Goal: Information Seeking & Learning: Learn about a topic

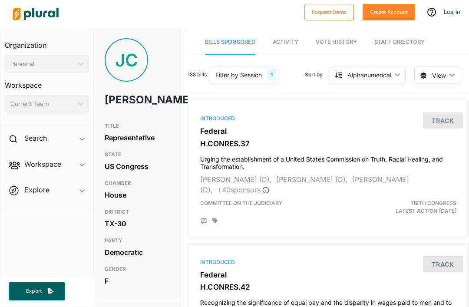
click at [176, 100] on div "[PERSON_NAME] [PERSON_NAME]" at bounding box center [137, 78] width 86 height 80
click at [170, 98] on div "[PERSON_NAME] [PERSON_NAME]" at bounding box center [137, 78] width 86 height 80
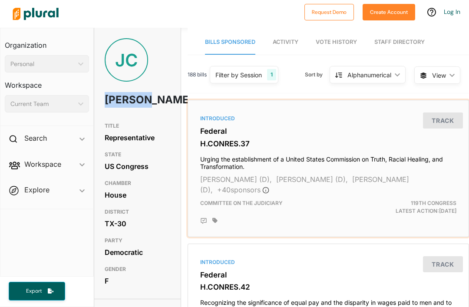
click at [468, 131] on div "Introduced Federal H.CONRES.37 Urging the establishment of a United States Comm…" at bounding box center [328, 168] width 281 height 137
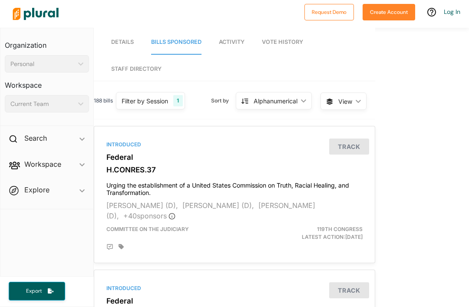
scroll to position [28, 0]
click at [255, 225] on div "Committee on the Judiciary" at bounding box center [189, 233] width 179 height 16
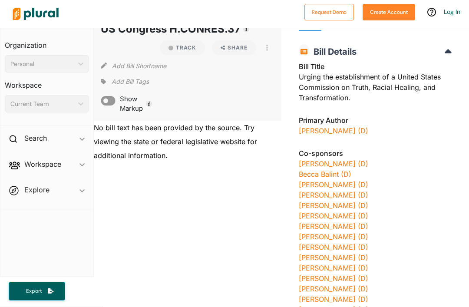
scroll to position [23, 0]
click at [336, 133] on link "[PERSON_NAME] (D)" at bounding box center [333, 131] width 69 height 9
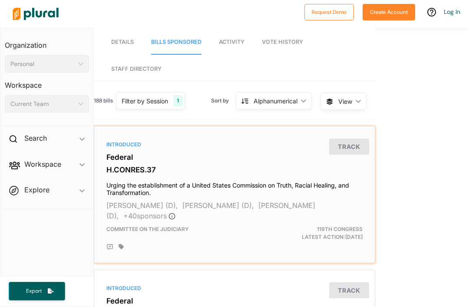
click at [145, 201] on span "[PERSON_NAME] (D)," at bounding box center [142, 205] width 72 height 9
click at [193, 225] on div "Committee on the Judiciary" at bounding box center [189, 233] width 179 height 16
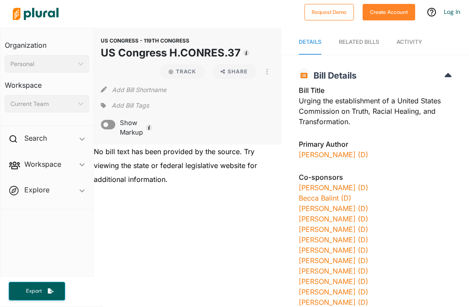
click at [338, 157] on link "[PERSON_NAME] (D)" at bounding box center [333, 154] width 69 height 9
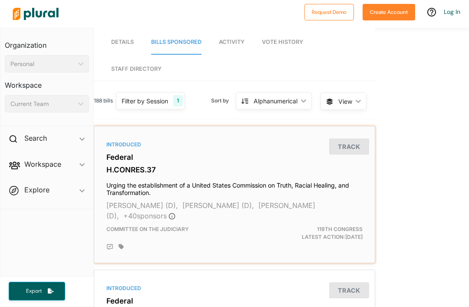
click at [194, 225] on div "Committee on the Judiciary" at bounding box center [189, 233] width 179 height 16
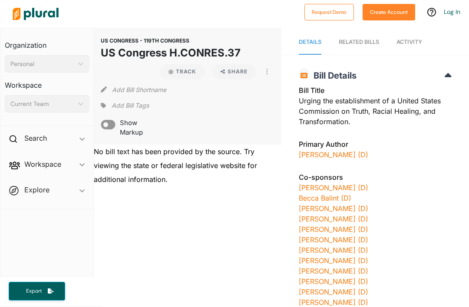
click at [344, 151] on link "[PERSON_NAME] (D)" at bounding box center [333, 154] width 69 height 9
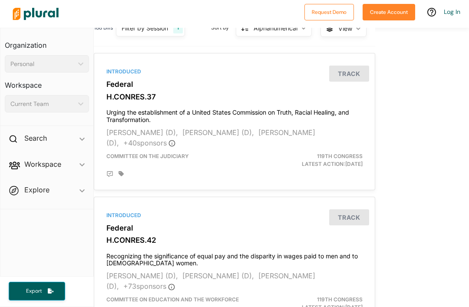
scroll to position [73, 0]
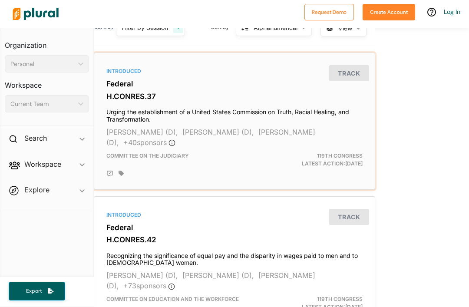
click at [278, 168] on div at bounding box center [234, 173] width 256 height 10
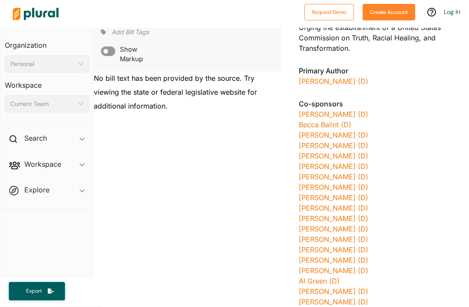
click at [346, 81] on link "[PERSON_NAME] (D)" at bounding box center [333, 81] width 69 height 9
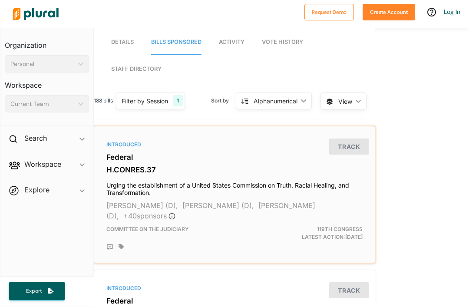
click at [160, 201] on span "[PERSON_NAME] (D)," at bounding box center [142, 205] width 72 height 9
click at [359, 192] on div "Introduced Federal H.CONRES.37 Urging the establishment of a United States Comm…" at bounding box center [235, 194] width 274 height 129
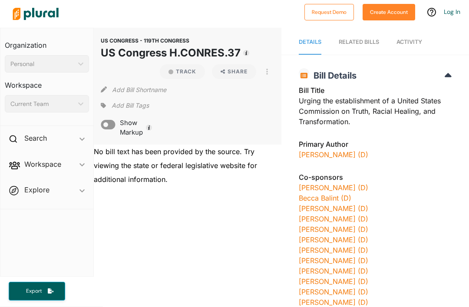
click at [352, 150] on link "[PERSON_NAME] (D)" at bounding box center [333, 154] width 69 height 9
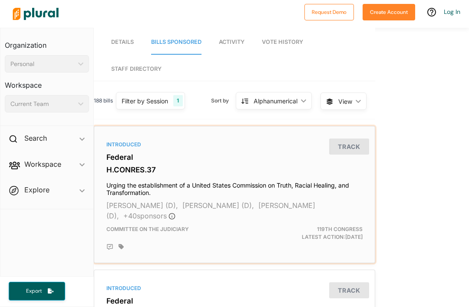
click at [256, 225] on div "Committee on the Judiciary" at bounding box center [189, 233] width 179 height 16
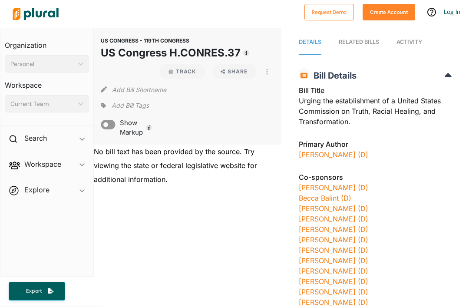
click at [343, 150] on link "[PERSON_NAME] (D)" at bounding box center [333, 154] width 69 height 9
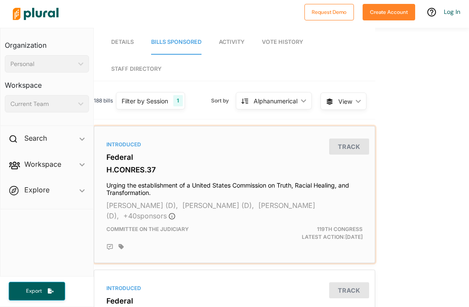
click at [151, 201] on span "[PERSON_NAME] (D)," at bounding box center [142, 205] width 72 height 9
click at [177, 244] on div at bounding box center [241, 247] width 244 height 7
click at [279, 225] on div "119th Congress Latest Action: [DATE]" at bounding box center [324, 233] width 90 height 16
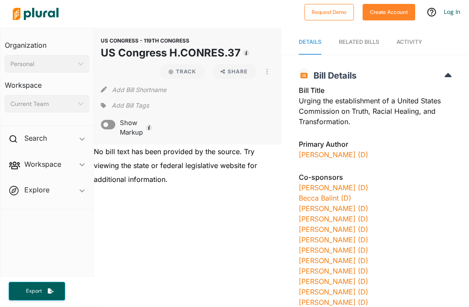
click at [352, 154] on link "[PERSON_NAME] (D)" at bounding box center [333, 154] width 69 height 9
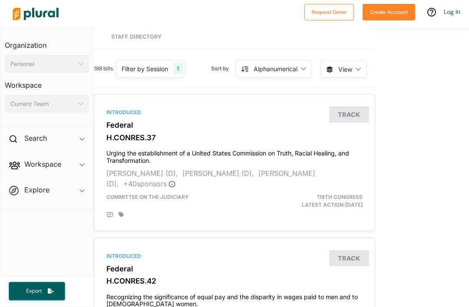
scroll to position [32, 0]
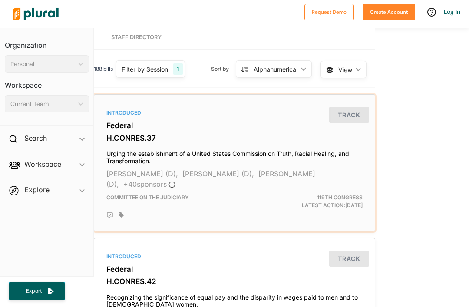
click at [165, 169] on span "[PERSON_NAME] (D)," at bounding box center [142, 173] width 72 height 9
click at [139, 115] on div "Introduced Federal H.CONRES.37 Urging the establishment of a United States Comm…" at bounding box center [235, 162] width 274 height 129
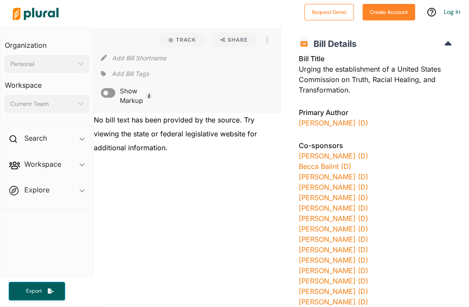
click at [353, 119] on link "[PERSON_NAME] (D)" at bounding box center [333, 123] width 69 height 9
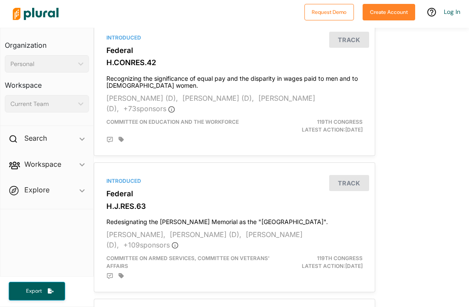
scroll to position [259, 0]
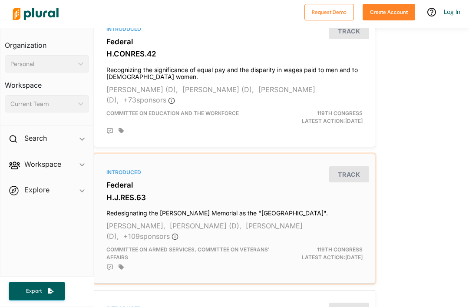
click at [178, 221] on span "[PERSON_NAME] (D)," at bounding box center [206, 225] width 72 height 9
click at [178, 248] on div "Committee on Armed Services, Committee on Veterans' Affairs" at bounding box center [189, 254] width 179 height 16
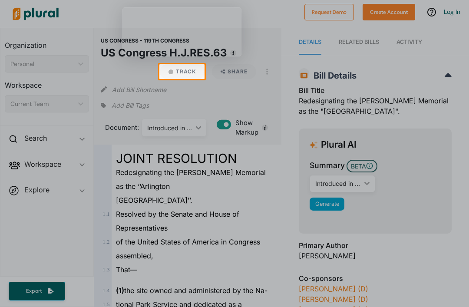
click at [193, 69] on button "Track" at bounding box center [182, 71] width 45 height 15
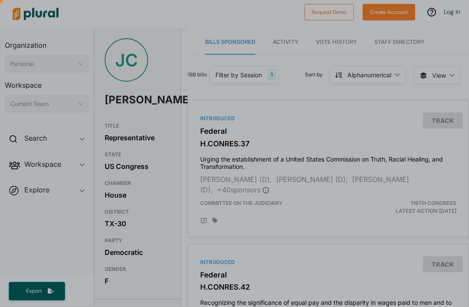
scroll to position [28, 0]
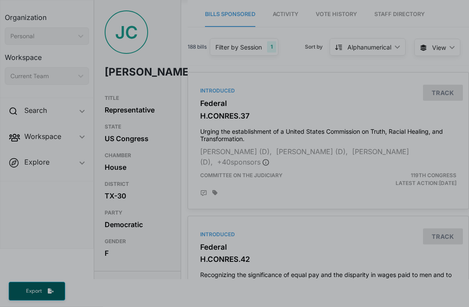
click at [223, 250] on div at bounding box center [234, 167] width 469 height 280
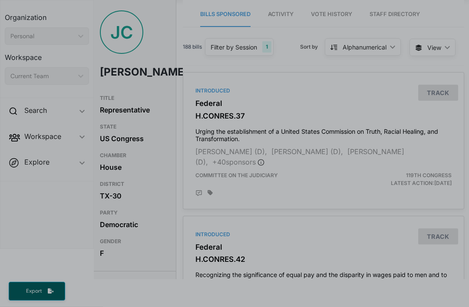
click at [226, 245] on div at bounding box center [234, 167] width 469 height 280
click at [220, 241] on div at bounding box center [234, 167] width 469 height 280
click at [428, 242] on div at bounding box center [234, 167] width 469 height 280
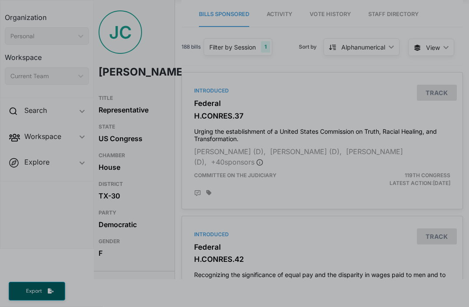
click at [219, 265] on div at bounding box center [234, 167] width 469 height 280
click at [217, 269] on div at bounding box center [234, 167] width 469 height 280
click at [226, 265] on div at bounding box center [234, 167] width 469 height 280
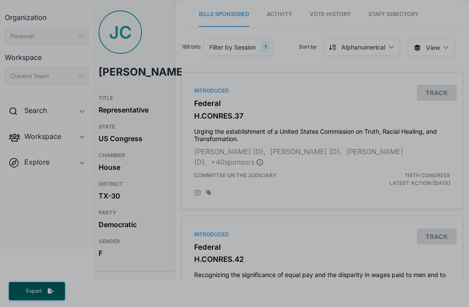
click at [226, 265] on div at bounding box center [234, 167] width 469 height 280
click at [227, 267] on div at bounding box center [234, 167] width 469 height 280
click at [227, 266] on div at bounding box center [234, 167] width 469 height 280
click at [225, 271] on div at bounding box center [234, 167] width 469 height 280
click at [224, 271] on div at bounding box center [234, 167] width 469 height 280
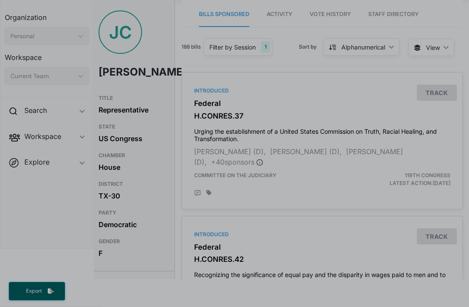
click at [228, 274] on div at bounding box center [234, 167] width 469 height 280
click at [230, 272] on div at bounding box center [234, 167] width 469 height 280
click at [230, 271] on div at bounding box center [234, 167] width 469 height 280
click at [225, 239] on div at bounding box center [234, 167] width 469 height 280
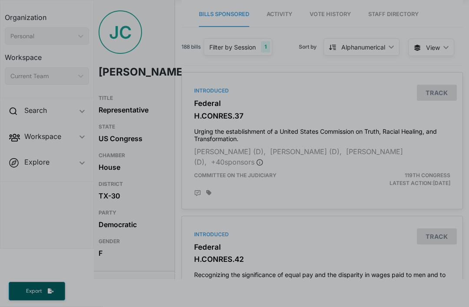
click at [225, 239] on div at bounding box center [234, 167] width 469 height 280
click at [224, 240] on div at bounding box center [234, 167] width 469 height 280
click at [218, 264] on div at bounding box center [234, 167] width 469 height 280
click at [217, 264] on div at bounding box center [234, 167] width 469 height 280
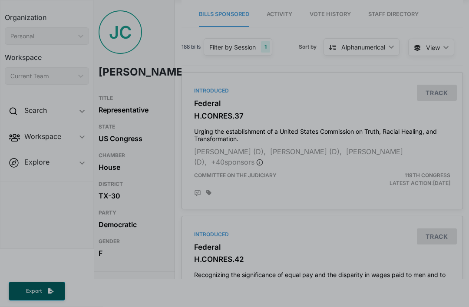
click at [219, 263] on div at bounding box center [234, 167] width 469 height 280
click at [219, 265] on div at bounding box center [234, 167] width 469 height 280
click at [219, 264] on div at bounding box center [234, 167] width 469 height 280
click at [221, 264] on div at bounding box center [234, 167] width 469 height 280
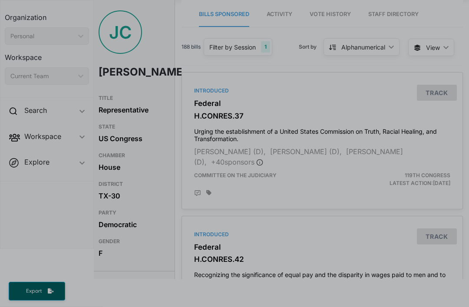
click at [220, 241] on div at bounding box center [234, 167] width 469 height 280
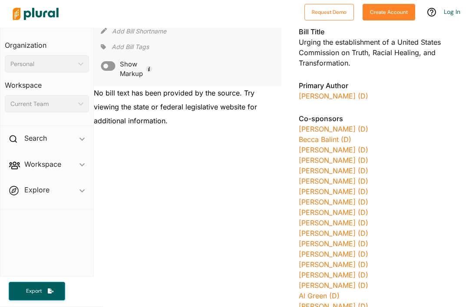
scroll to position [59, 0]
click at [332, 153] on link "[PERSON_NAME] (D)" at bounding box center [333, 149] width 69 height 9
